Goal: Communication & Community: Answer question/provide support

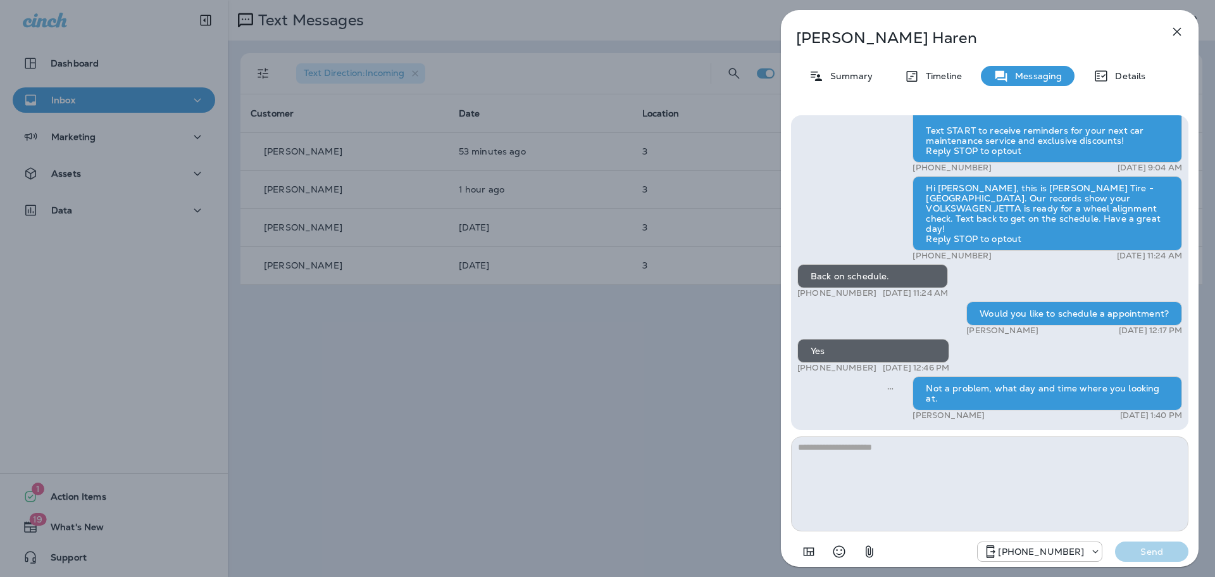
click at [640, 441] on div "[PERSON_NAME] Summary Timeline Messaging Details Thank you for stopping by [PER…" at bounding box center [607, 288] width 1215 height 577
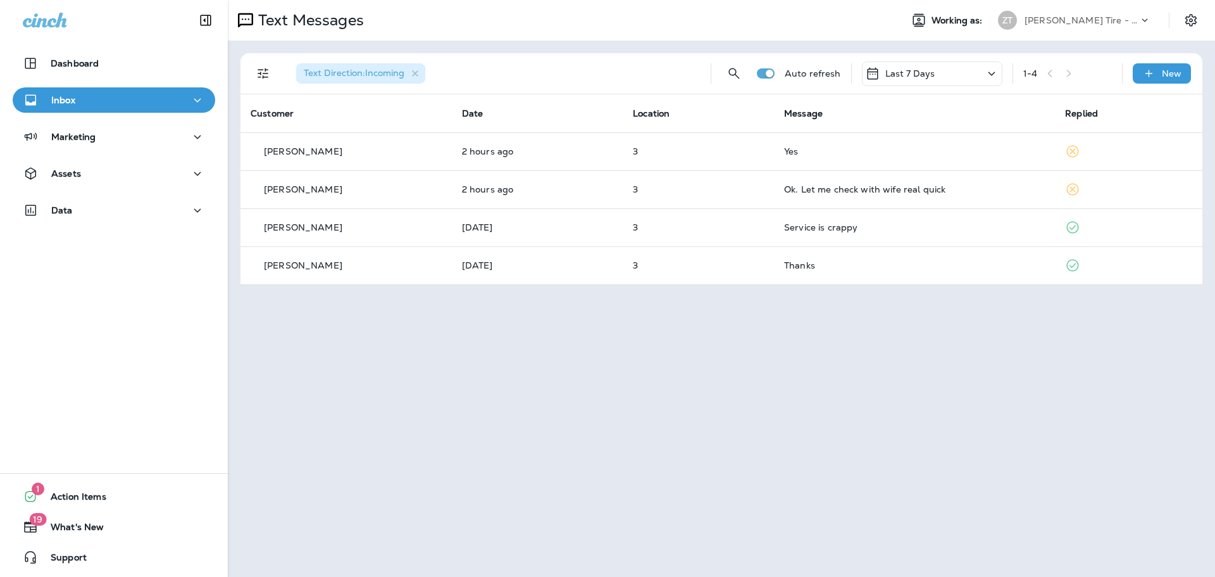
click at [1077, 17] on p "[PERSON_NAME] Tire - [GEOGRAPHIC_DATA]" at bounding box center [1082, 20] width 114 height 10
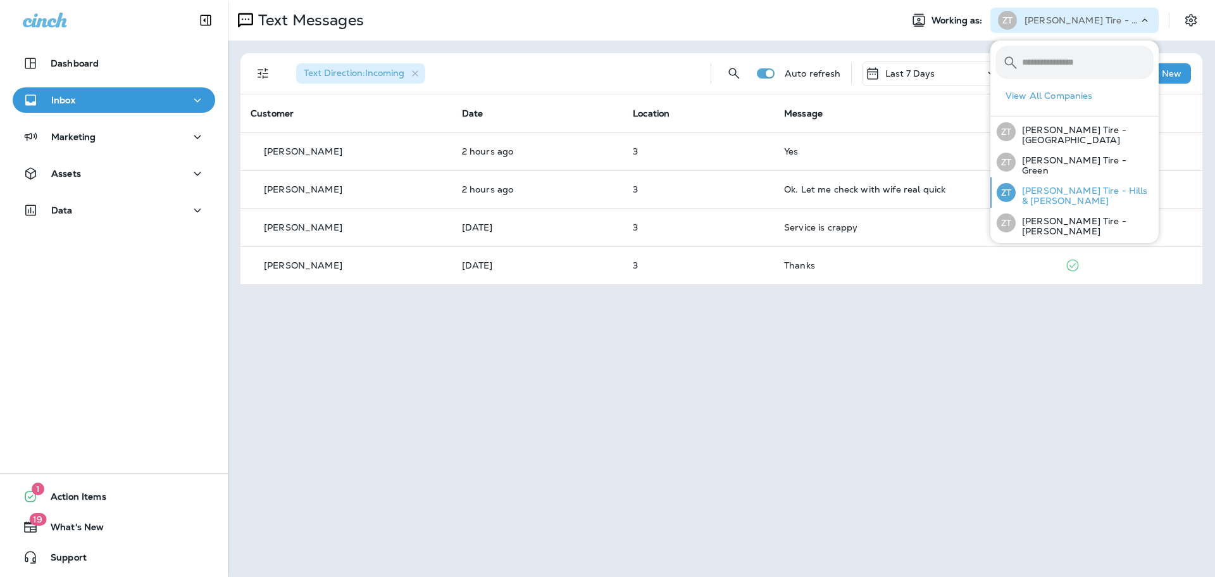
click at [1046, 188] on p "[PERSON_NAME] Tire - Hills & [PERSON_NAME]" at bounding box center [1085, 195] width 138 height 20
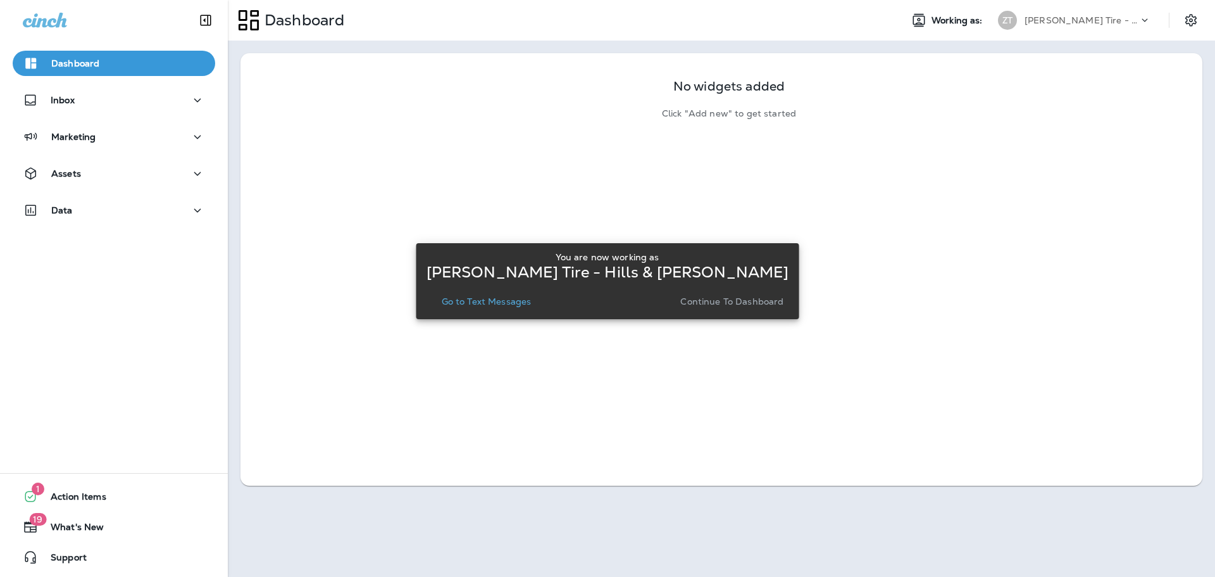
click at [687, 304] on p "Continue to Dashboard" at bounding box center [732, 301] width 103 height 10
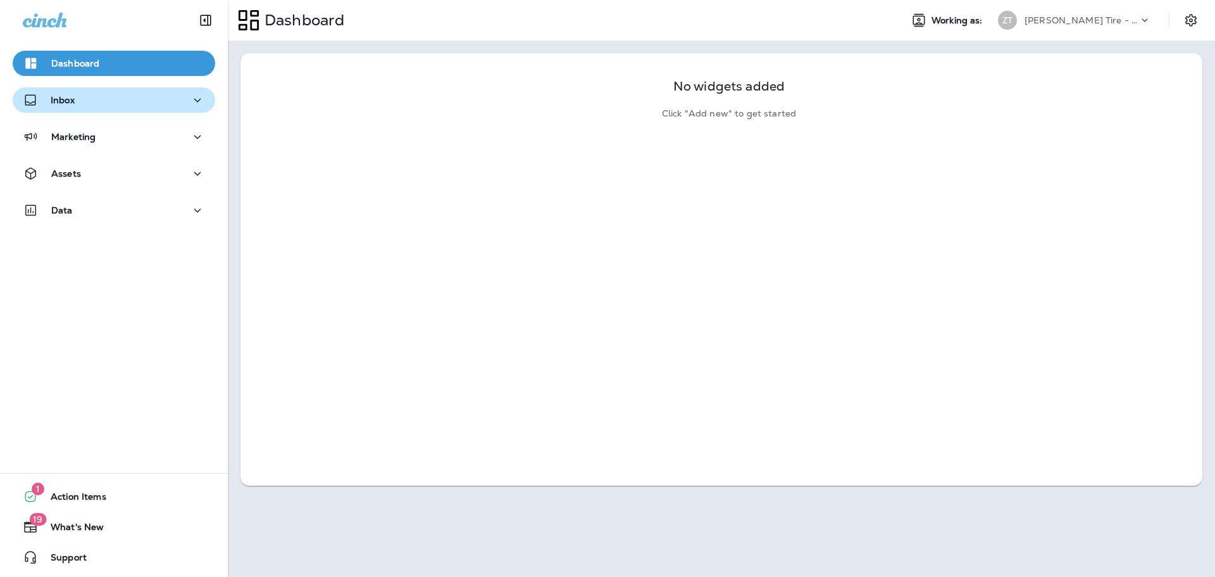
click at [135, 104] on div "Inbox" at bounding box center [114, 100] width 182 height 16
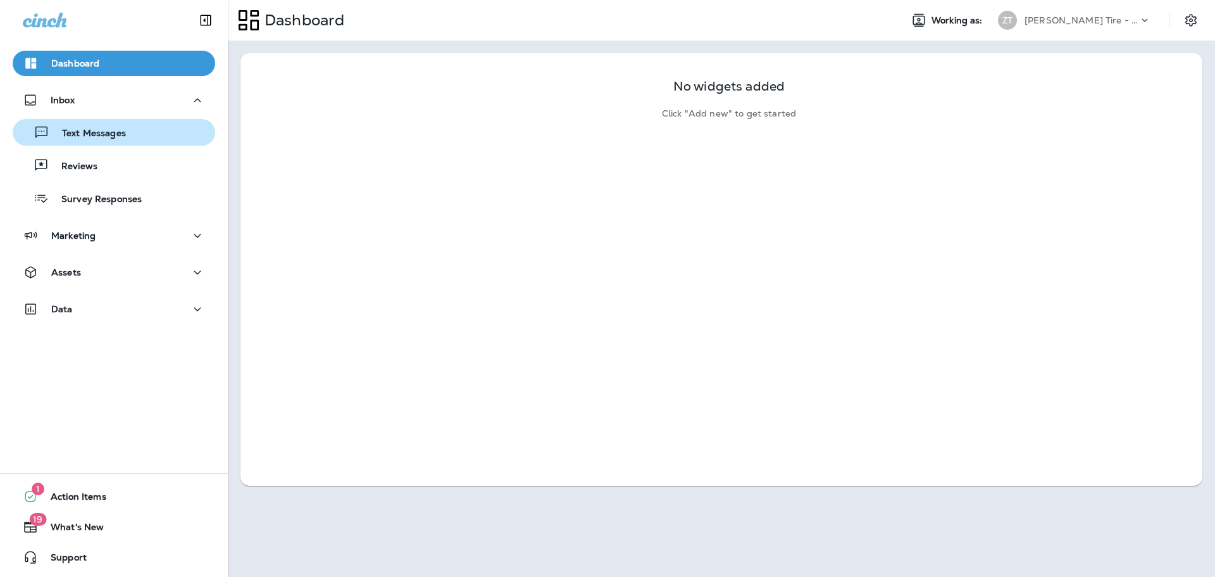
click at [130, 130] on div "Text Messages" at bounding box center [114, 132] width 192 height 19
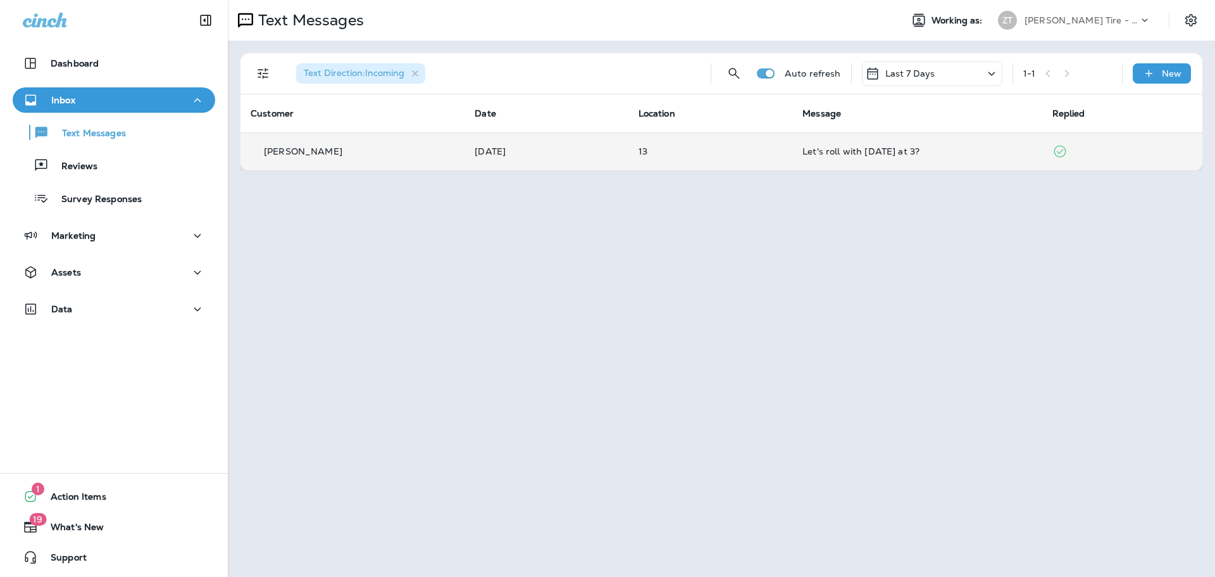
click at [846, 158] on td "Let's roll with [DATE] at 3?" at bounding box center [917, 151] width 249 height 38
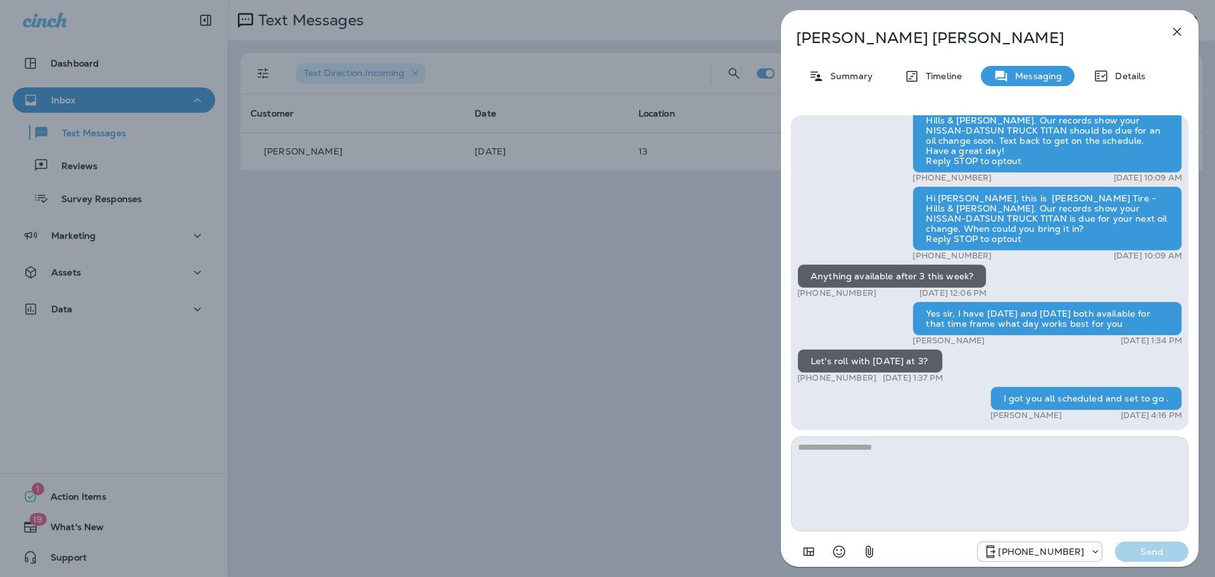
click at [673, 315] on div "[PERSON_NAME] Summary Timeline Messaging Details Thank you for stopping by [PER…" at bounding box center [607, 288] width 1215 height 577
